Goal: Find specific fact: Find specific fact

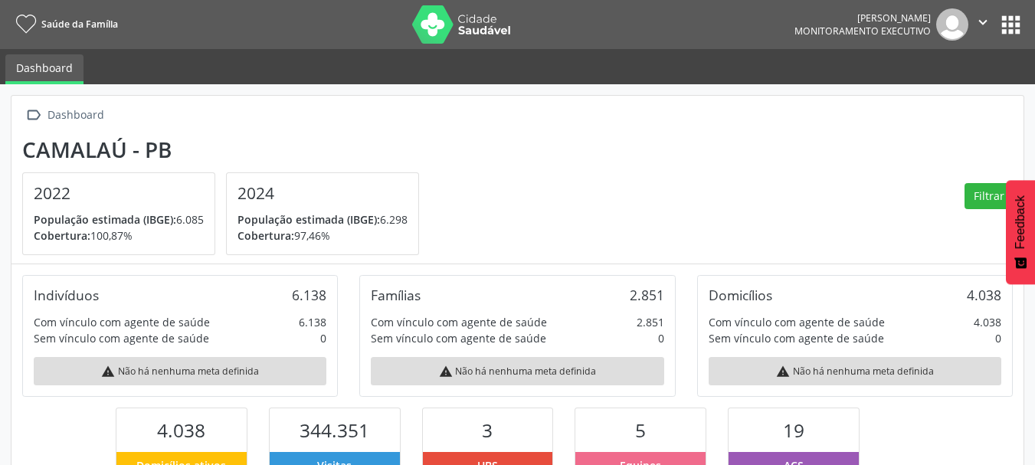
scroll to position [254, 338]
click at [1020, 21] on button "apps" at bounding box center [1010, 24] width 27 height 27
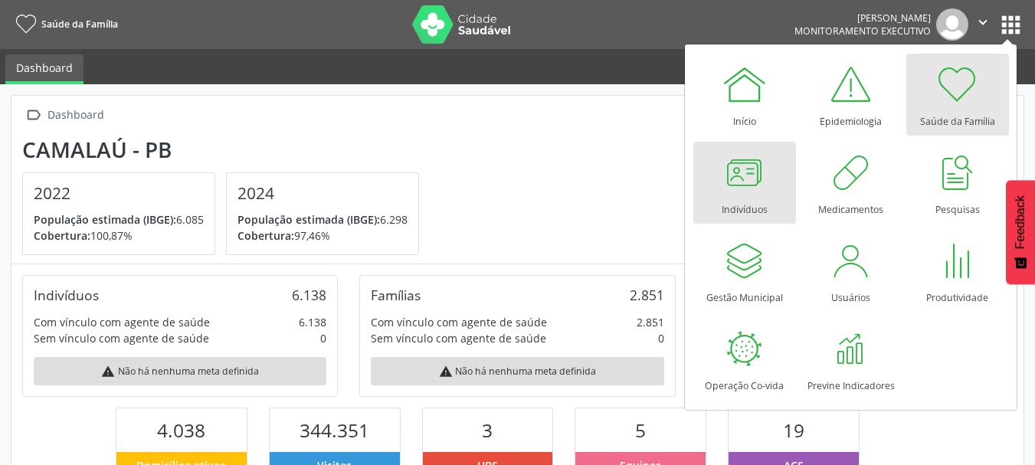
click at [762, 184] on div at bounding box center [745, 172] width 46 height 46
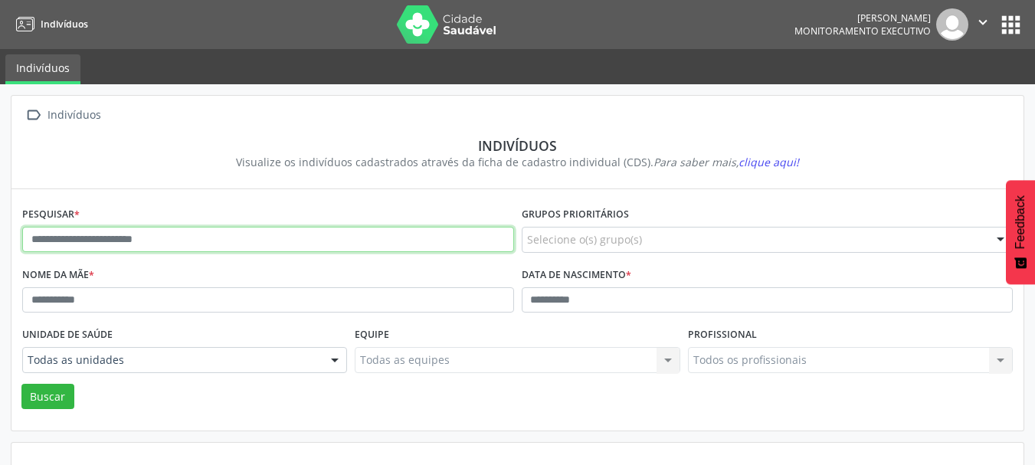
click at [200, 241] on input "text" at bounding box center [268, 240] width 492 height 26
type input "**********"
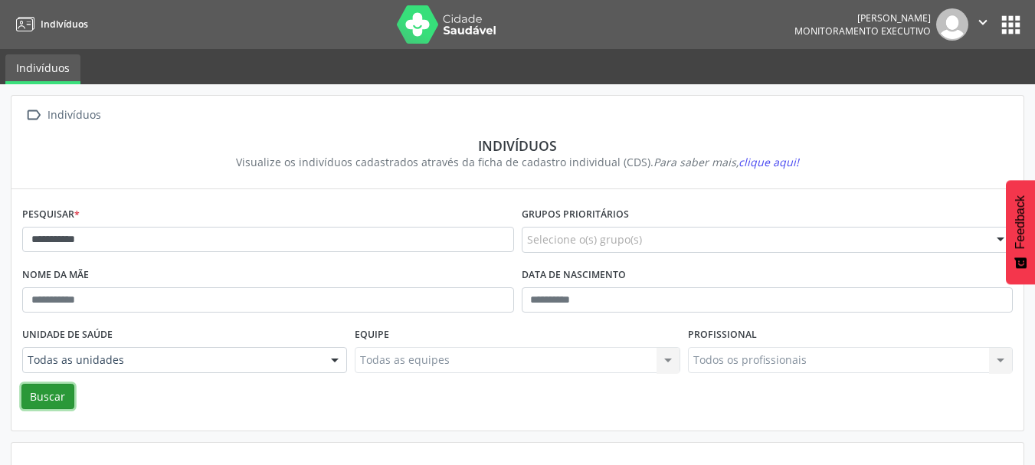
click at [56, 389] on button "Buscar" at bounding box center [47, 397] width 53 height 26
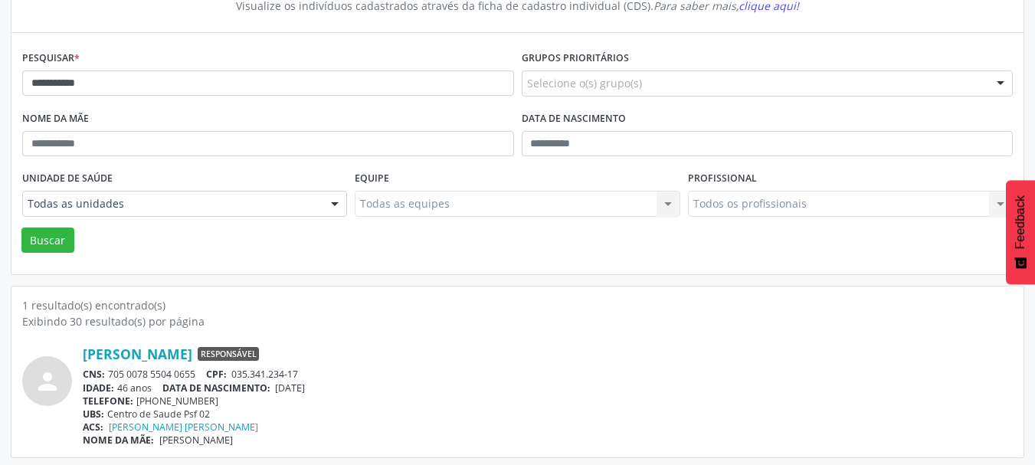
scroll to position [160, 0]
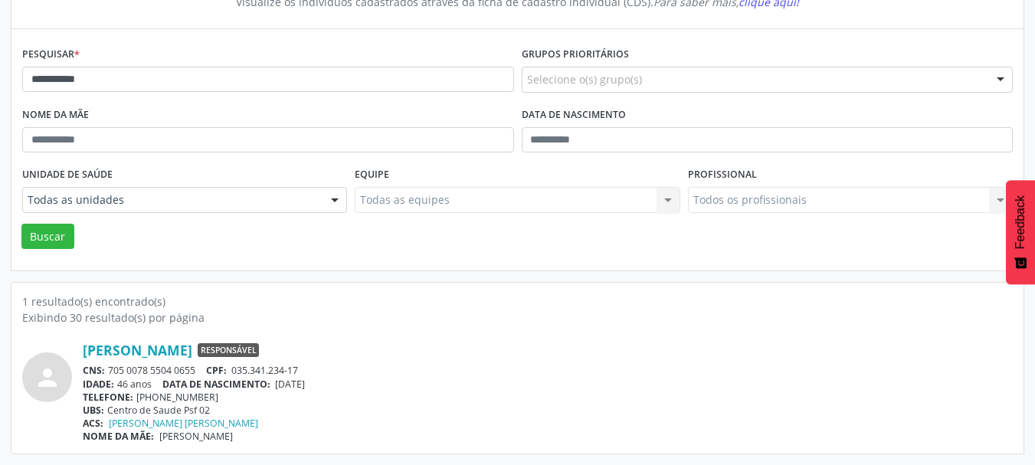
click at [116, 369] on div "CNS: 705 0078 5504 0655 CPF: 035.341.234-17" at bounding box center [548, 370] width 930 height 13
click at [248, 390] on span "DATA DE NASCIMENTO:" at bounding box center [216, 384] width 108 height 13
drag, startPoint x: 192, startPoint y: 369, endPoint x: 107, endPoint y: 369, distance: 85.0
click at [107, 369] on div "CNS: 705 0078 5504 0655 CPF: 035.341.234-17" at bounding box center [548, 370] width 930 height 13
copy div "705 0078 5504 0655"
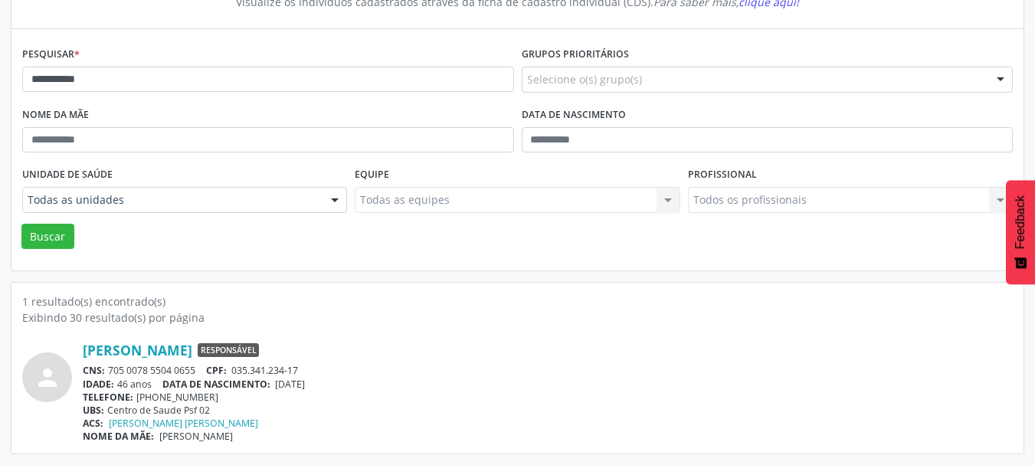
scroll to position [0, 0]
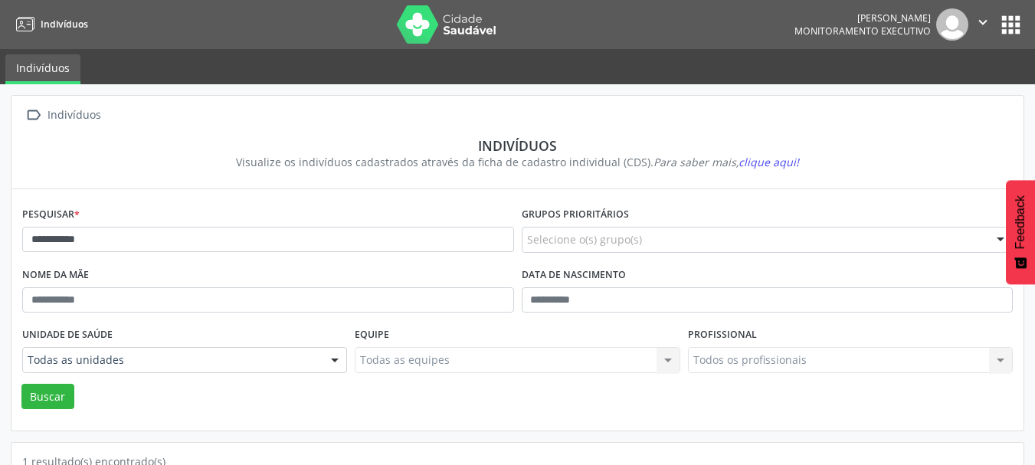
click at [427, 19] on img at bounding box center [447, 24] width 100 height 38
